Goal: Task Accomplishment & Management: Manage account settings

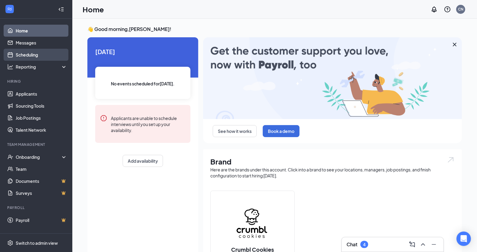
click at [30, 57] on link "Scheduling" at bounding box center [41, 55] width 51 height 12
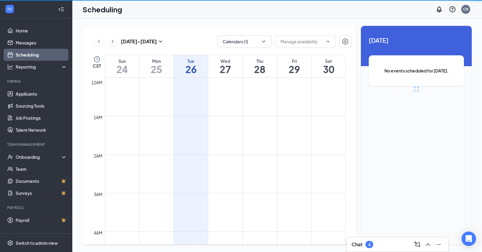
scroll to position [296, 0]
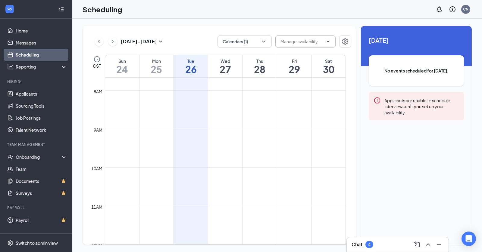
click at [318, 45] on input "text" at bounding box center [301, 41] width 43 height 7
click at [327, 40] on icon "ChevronUp" at bounding box center [327, 41] width 5 height 5
click at [277, 27] on div "[DATE] - [DATE] Calendars (1) CST Sun 24 Mon 25 Tue 26 Wed 27 Thu 28 Fri 29 Sat…" at bounding box center [219, 135] width 273 height 219
click at [348, 44] on icon "Settings" at bounding box center [344, 41] width 7 height 7
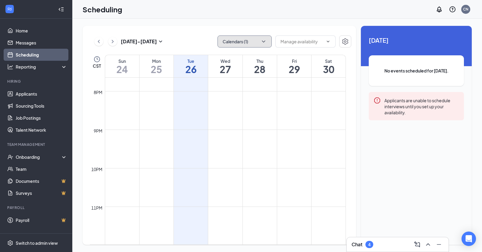
click at [254, 40] on button "Calendars (1)" at bounding box center [244, 42] width 54 height 12
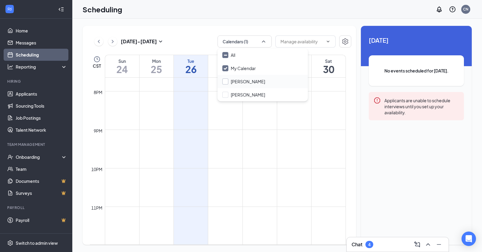
click at [227, 82] on input "[PERSON_NAME]" at bounding box center [243, 82] width 43 height 6
checkbox input "true"
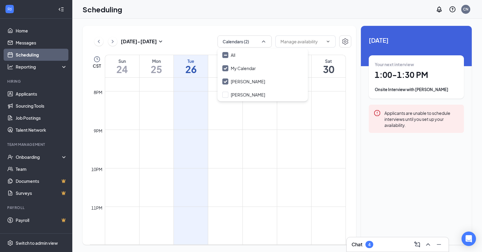
click at [210, 23] on div "[DATE] - [DATE] Calendars (2) CST Sun 24 Mon 25 Tue 26 Wed 27 Thu 28 Fri 29 Sat…" at bounding box center [276, 136] width 409 height 234
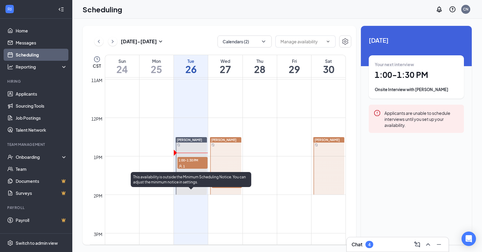
scroll to position [423, 0]
click at [193, 163] on div "1" at bounding box center [192, 165] width 30 height 6
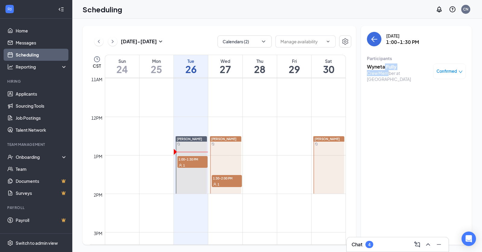
click at [386, 70] on div "Wyneta Fully Crew Member at [GEOGRAPHIC_DATA]" at bounding box center [398, 73] width 63 height 19
click at [380, 67] on h3 "Wyneta Fully" at bounding box center [398, 67] width 63 height 7
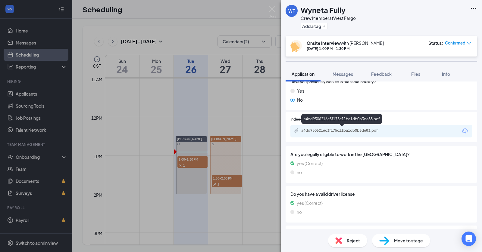
scroll to position [94, 0]
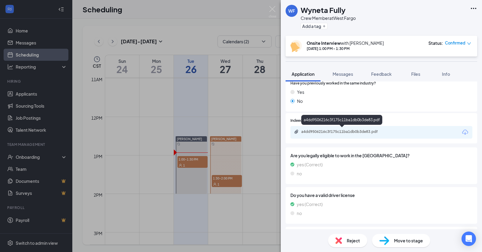
click at [344, 132] on div "a4dd9506216c3f175c11ba1db0b3de83.pdf" at bounding box center [343, 131] width 84 height 5
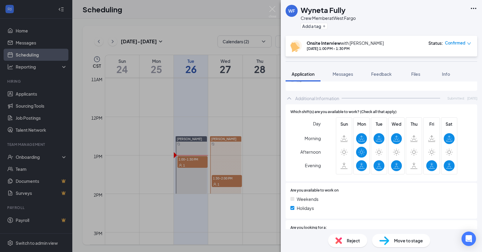
scroll to position [269, 0]
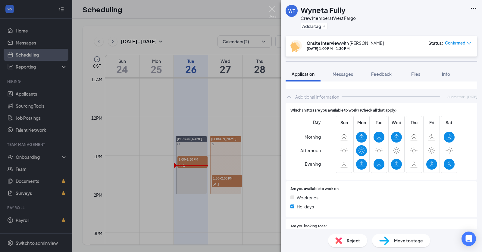
click at [273, 12] on img at bounding box center [273, 12] width 8 height 12
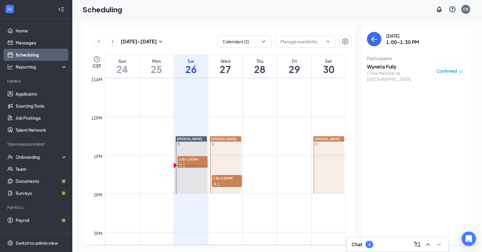
click at [102, 40] on button at bounding box center [98, 41] width 9 height 9
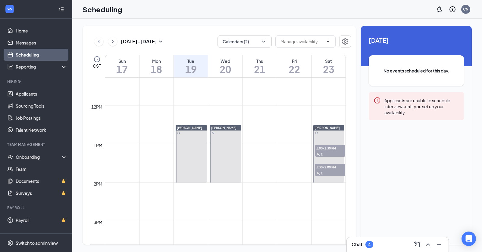
scroll to position [442, 0]
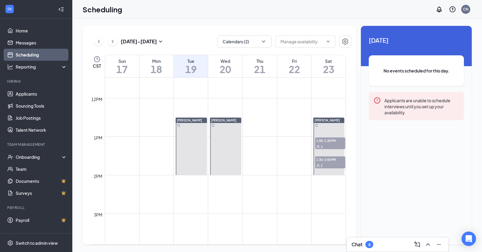
click at [330, 142] on span "1:00-1:30 PM" at bounding box center [330, 141] width 30 height 6
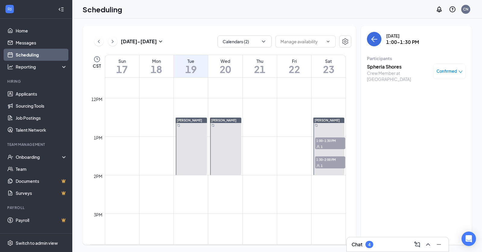
click at [396, 67] on h3 "Spheria Shores" at bounding box center [398, 67] width 63 height 7
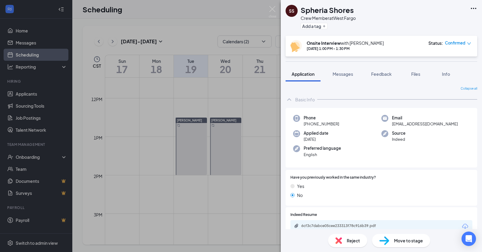
click at [470, 42] on icon "down" at bounding box center [469, 44] width 4 height 4
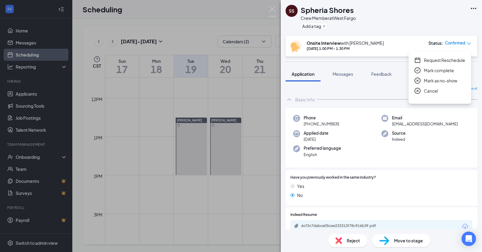
click at [453, 60] on span "Request Reschedule" at bounding box center [444, 60] width 41 height 7
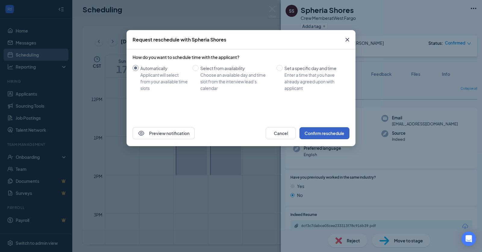
click at [335, 134] on button "Confirm reschedule" at bounding box center [324, 133] width 50 height 12
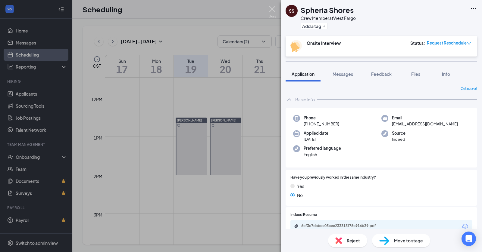
click at [273, 10] on img at bounding box center [273, 12] width 8 height 12
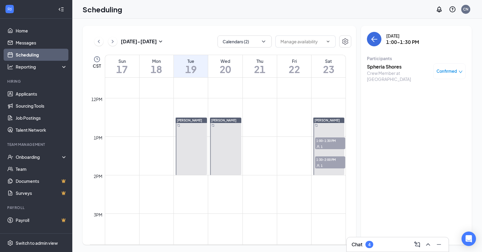
click at [334, 163] on div "1" at bounding box center [330, 166] width 30 height 6
click at [461, 70] on icon "down" at bounding box center [460, 72] width 4 height 4
click at [440, 89] on span "Request Reschedule" at bounding box center [435, 88] width 41 height 7
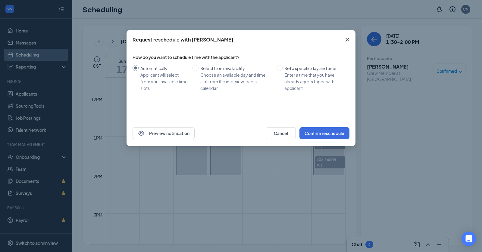
click at [346, 40] on icon "Cross" at bounding box center [347, 39] width 7 height 7
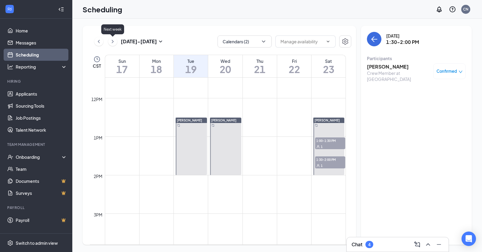
click at [115, 40] on icon "ChevronRight" at bounding box center [113, 41] width 6 height 7
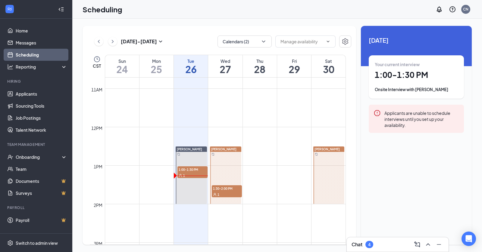
scroll to position [411, 0]
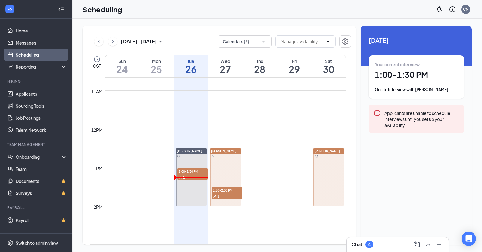
click at [95, 42] on button at bounding box center [98, 41] width 9 height 9
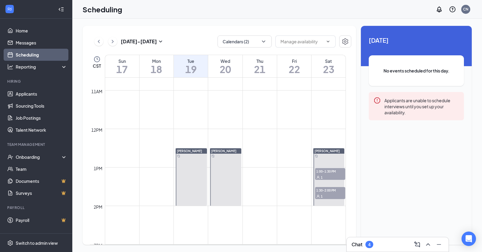
scroll to position [296, 0]
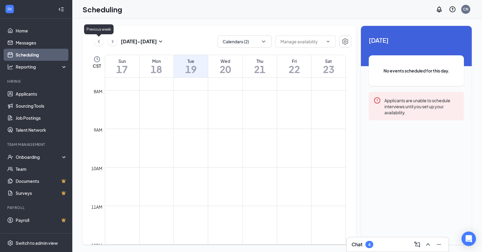
click at [101, 42] on icon "ChevronLeft" at bounding box center [99, 41] width 6 height 7
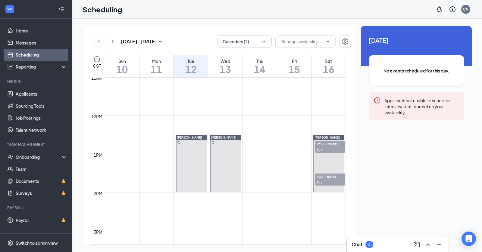
scroll to position [425, 0]
click at [334, 147] on div "1" at bounding box center [330, 150] width 30 height 6
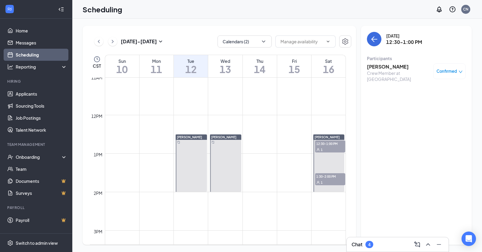
click at [334, 178] on span "1:30-2:00 PM" at bounding box center [330, 176] width 30 height 6
click at [114, 40] on icon "ChevronRight" at bounding box center [113, 41] width 6 height 7
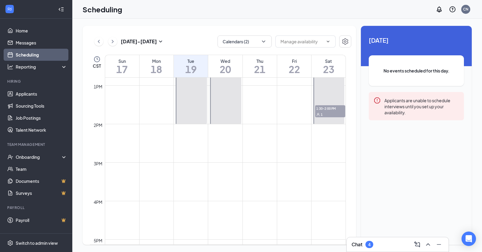
scroll to position [494, 0]
click at [327, 110] on div "1" at bounding box center [330, 113] width 30 height 6
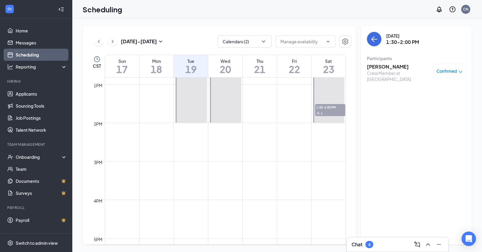
click at [458, 71] on div "Confirmed" at bounding box center [449, 71] width 26 height 6
click at [435, 88] on span "Request Reschedule" at bounding box center [435, 88] width 41 height 7
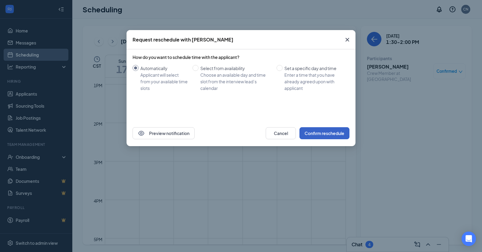
click at [330, 132] on button "Confirm reschedule" at bounding box center [324, 133] width 50 height 12
